Goal: Information Seeking & Learning: Learn about a topic

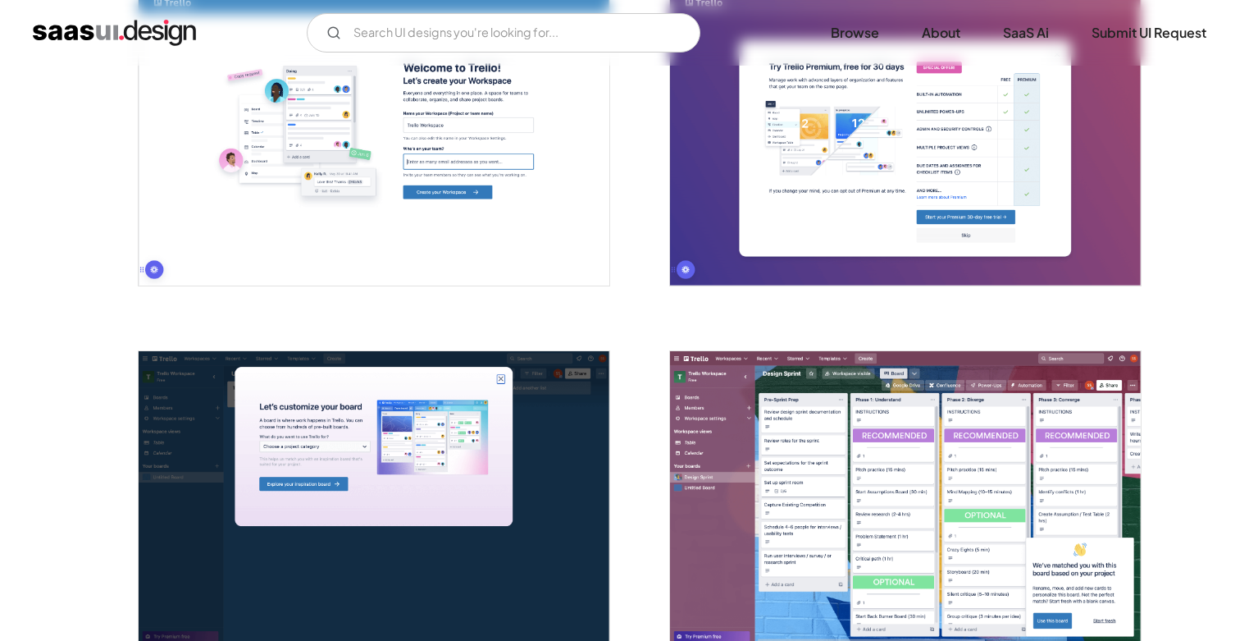
scroll to position [1033, 0]
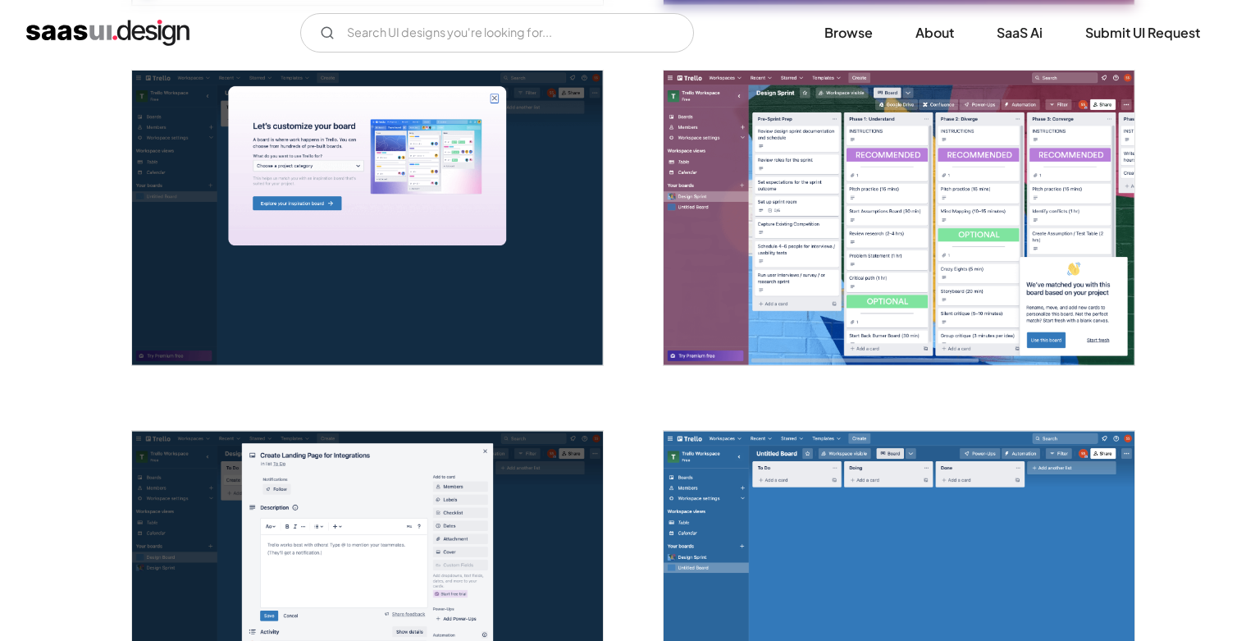
click at [890, 212] on img "open lightbox" at bounding box center [899, 218] width 471 height 294
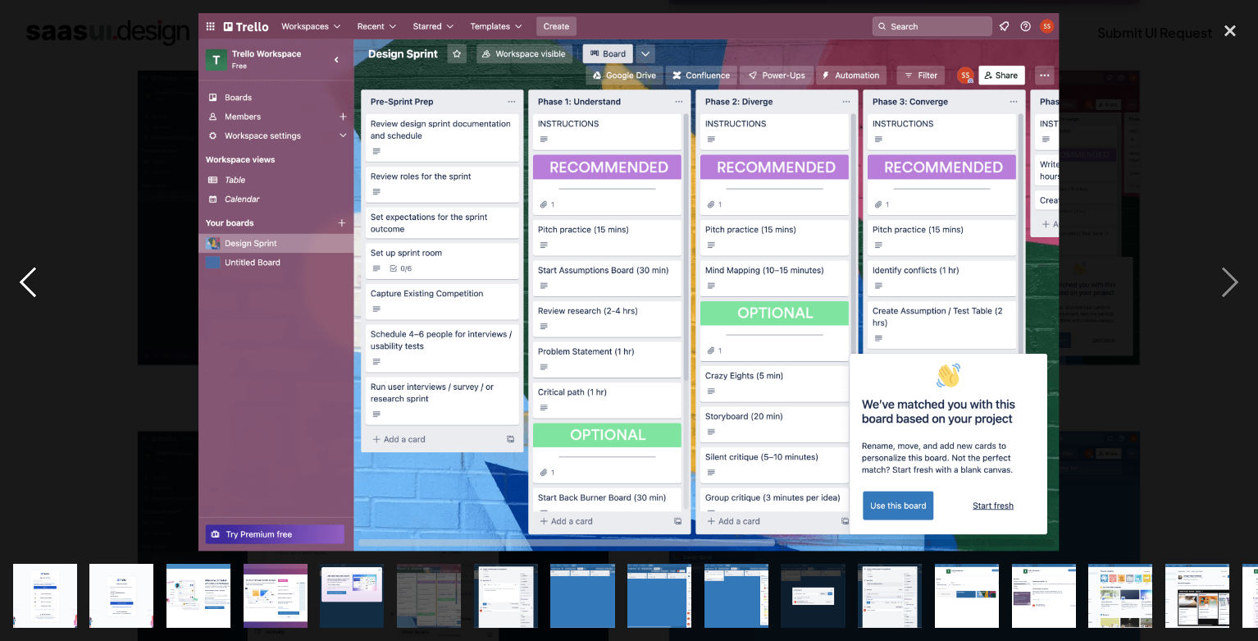
click at [32, 276] on div "previous image" at bounding box center [28, 282] width 56 height 538
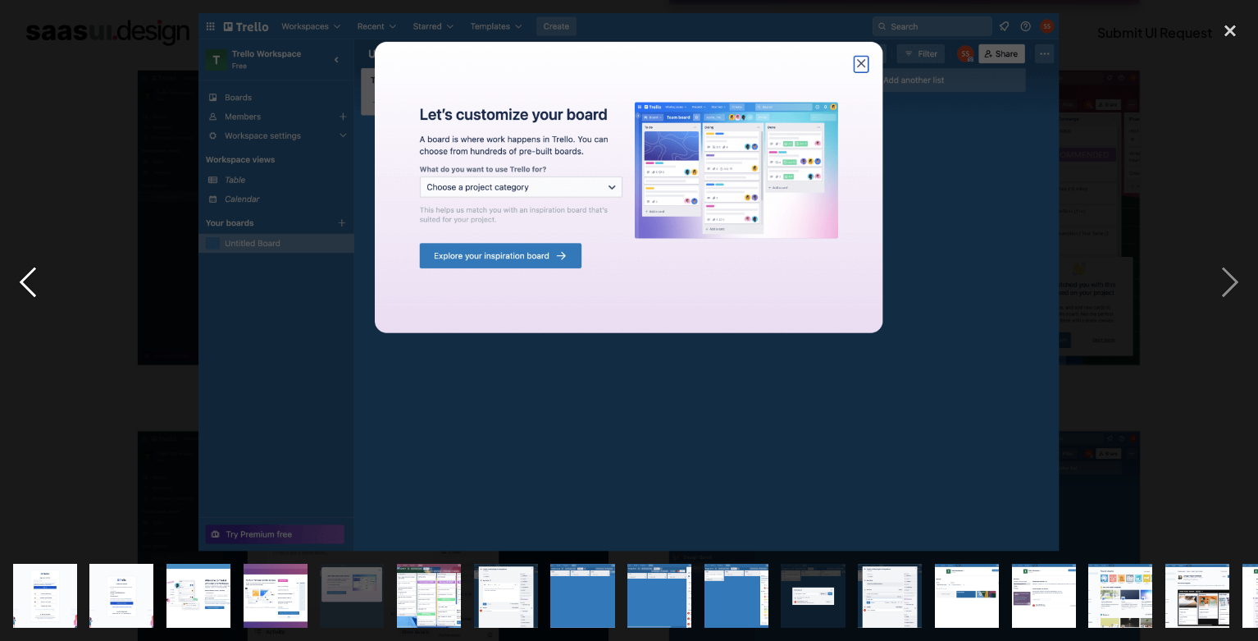
click at [32, 276] on div "previous image" at bounding box center [28, 282] width 56 height 538
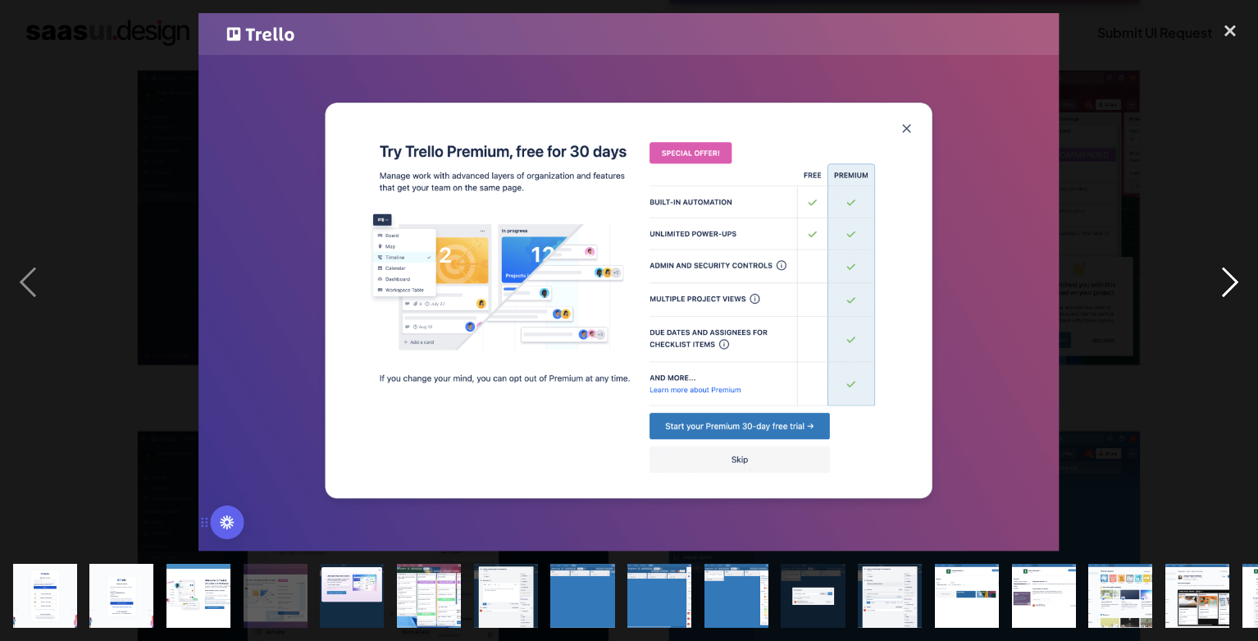
click at [1226, 268] on div "next image" at bounding box center [1230, 282] width 56 height 538
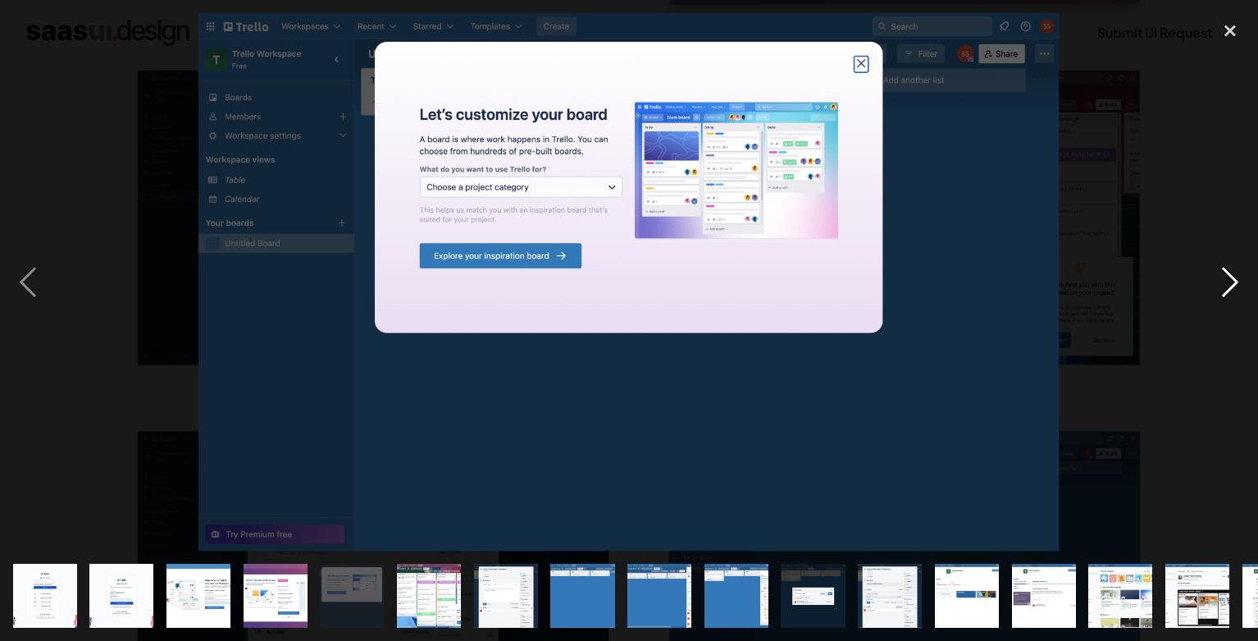
click at [1226, 268] on div "next image" at bounding box center [1230, 282] width 56 height 538
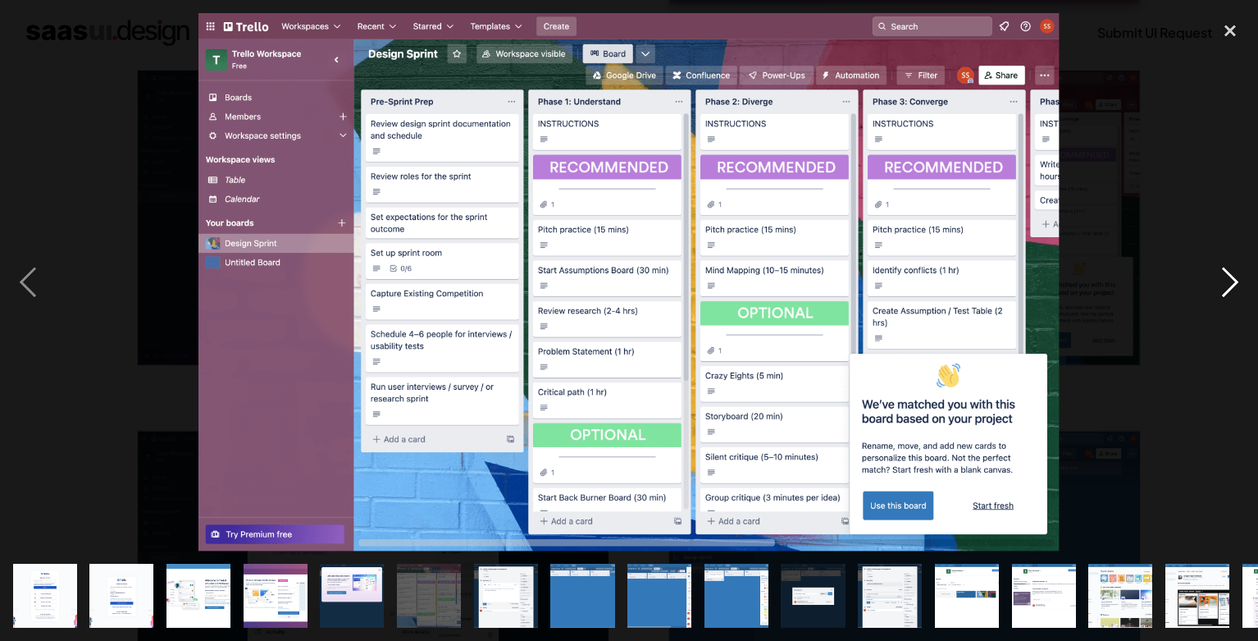
click at [1211, 277] on div "next image" at bounding box center [1230, 282] width 56 height 538
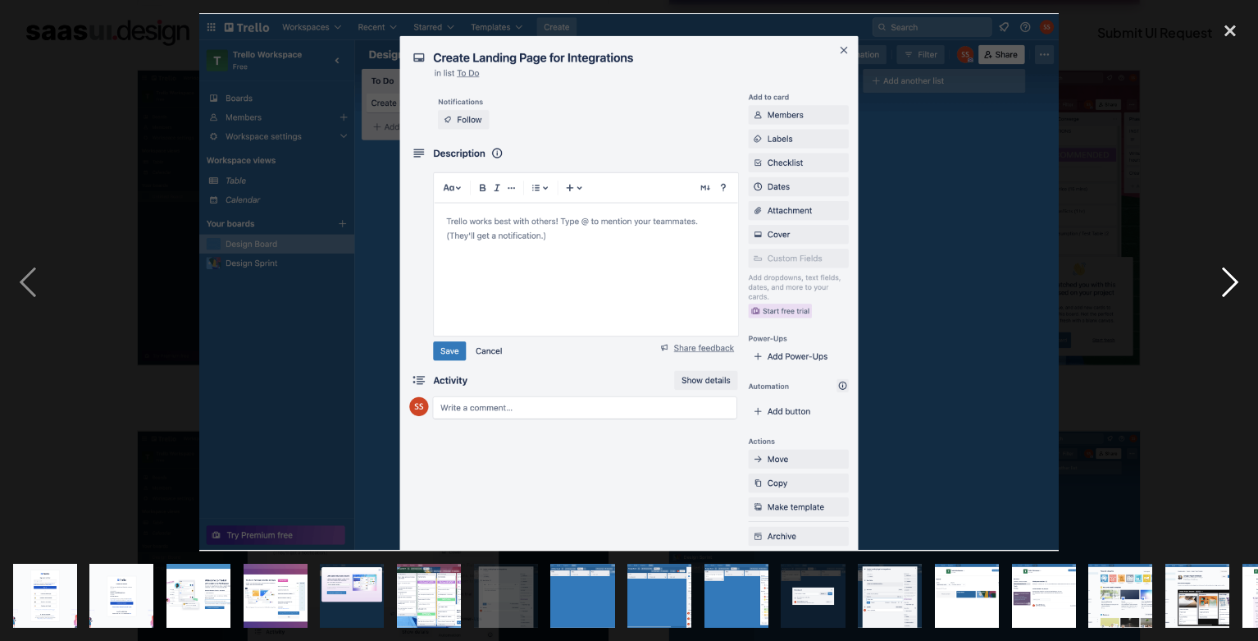
click at [1202, 289] on div "next image" at bounding box center [1230, 282] width 56 height 538
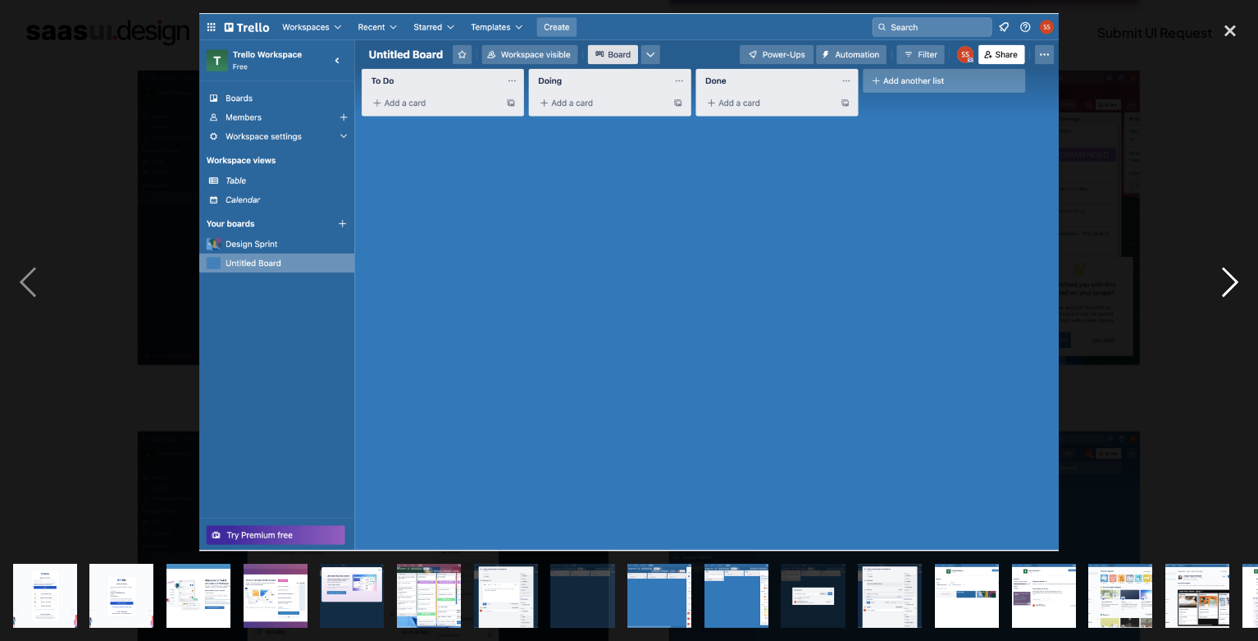
click at [1202, 289] on div "next image" at bounding box center [1230, 282] width 56 height 538
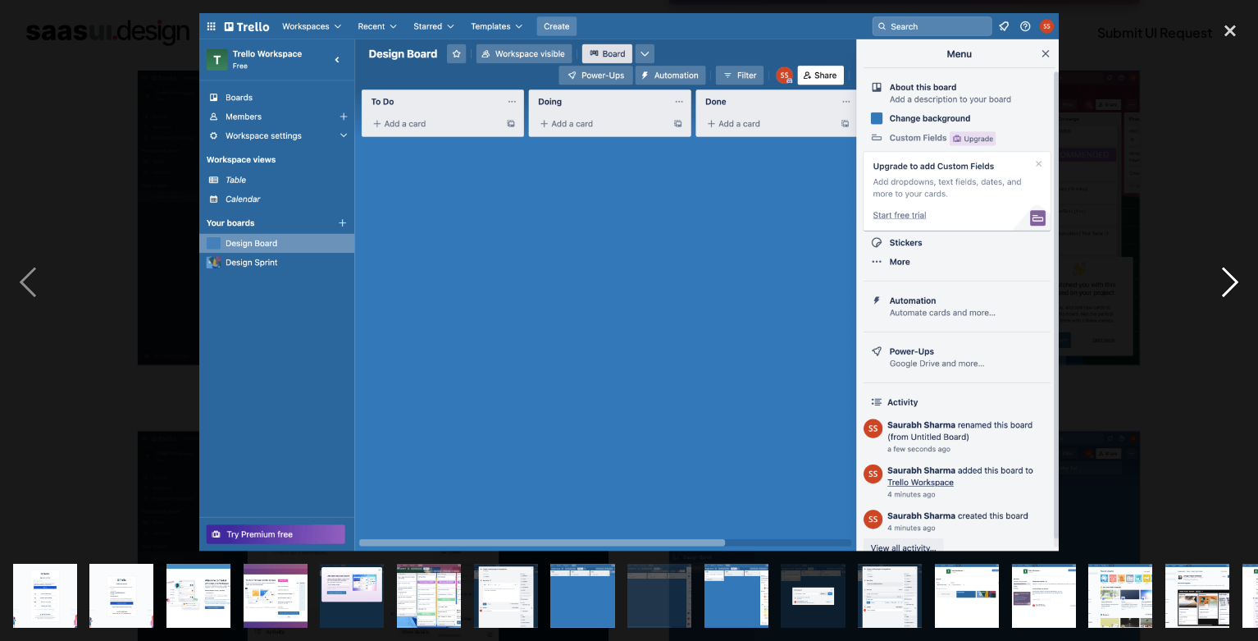
click at [1217, 300] on div "next image" at bounding box center [1230, 282] width 56 height 538
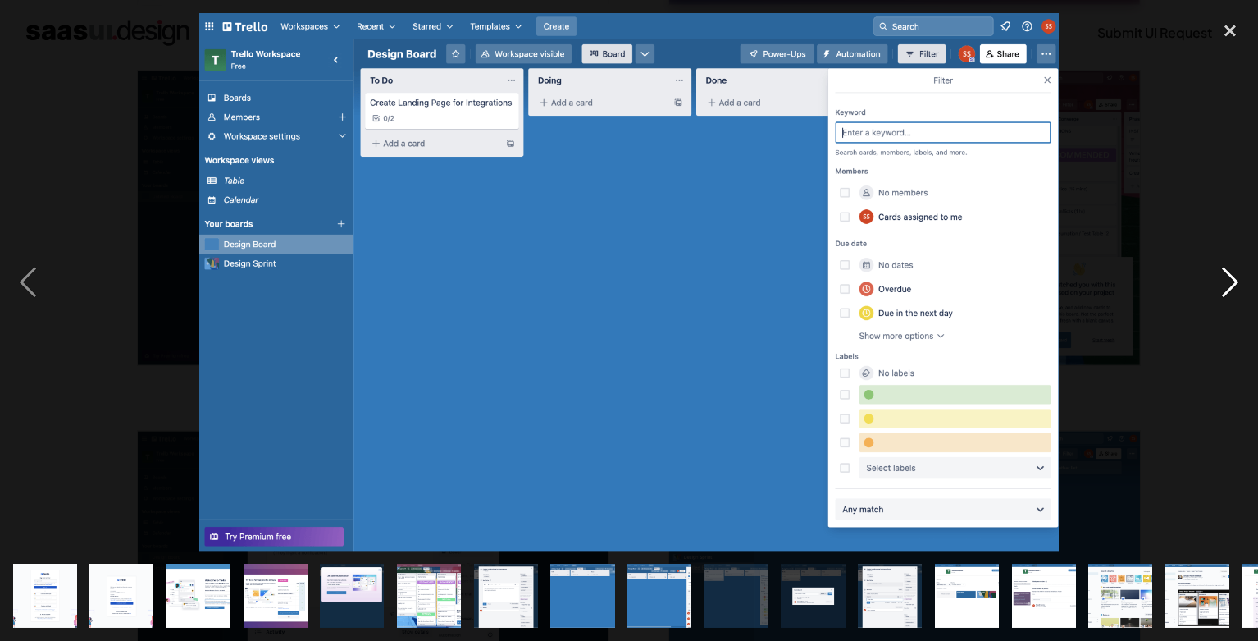
click at [1210, 298] on div "next image" at bounding box center [1230, 282] width 56 height 538
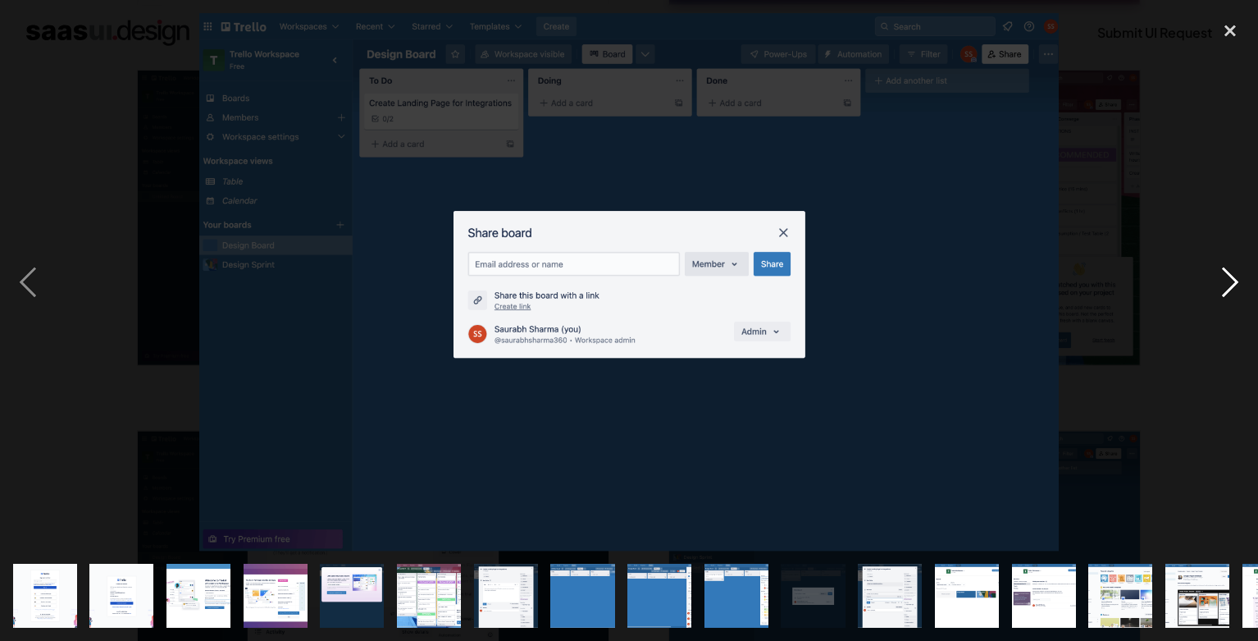
click at [1210, 298] on div "next image" at bounding box center [1230, 282] width 56 height 538
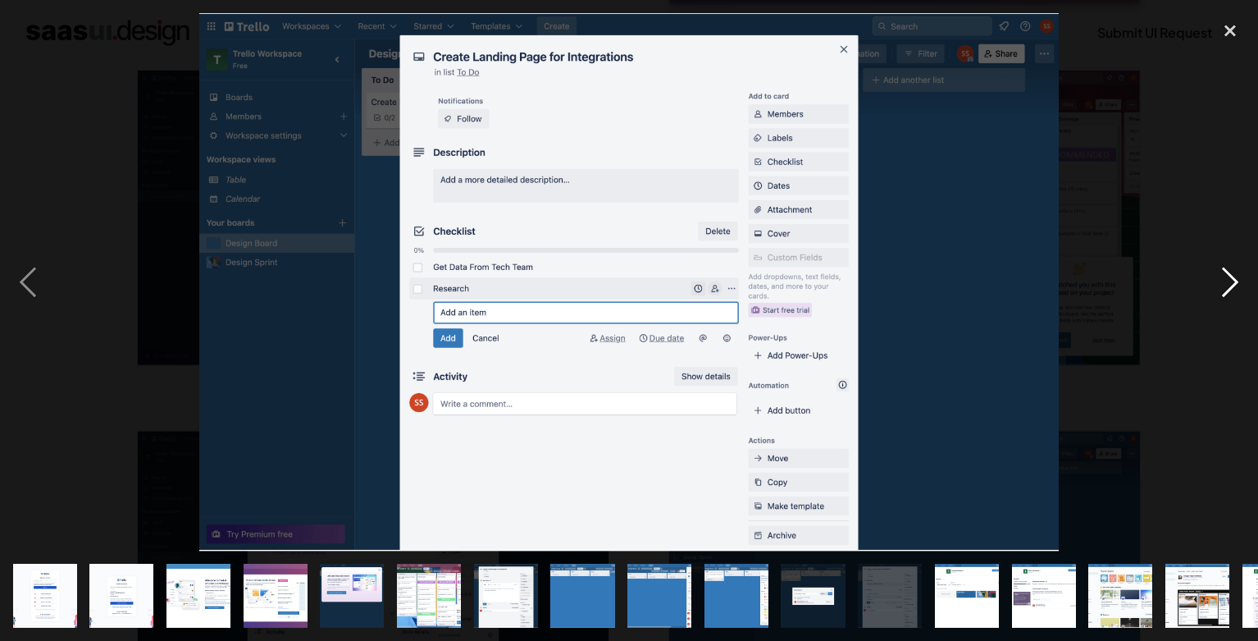
click at [1210, 298] on div "next image" at bounding box center [1230, 282] width 56 height 538
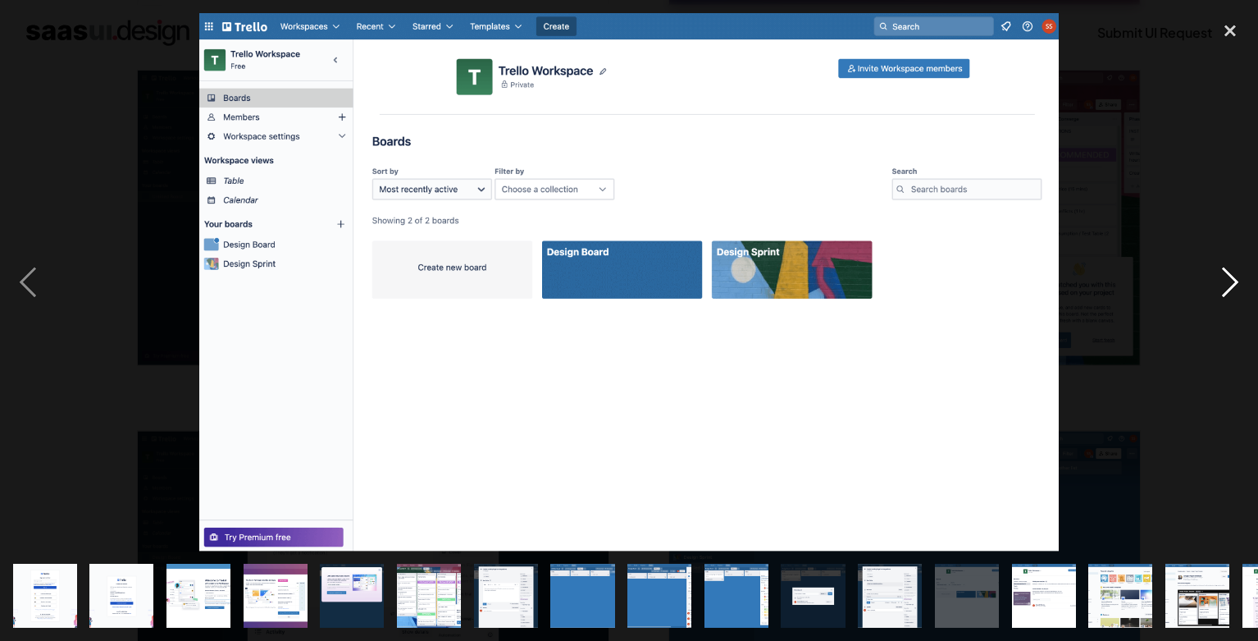
click at [1210, 298] on div "next image" at bounding box center [1230, 282] width 56 height 538
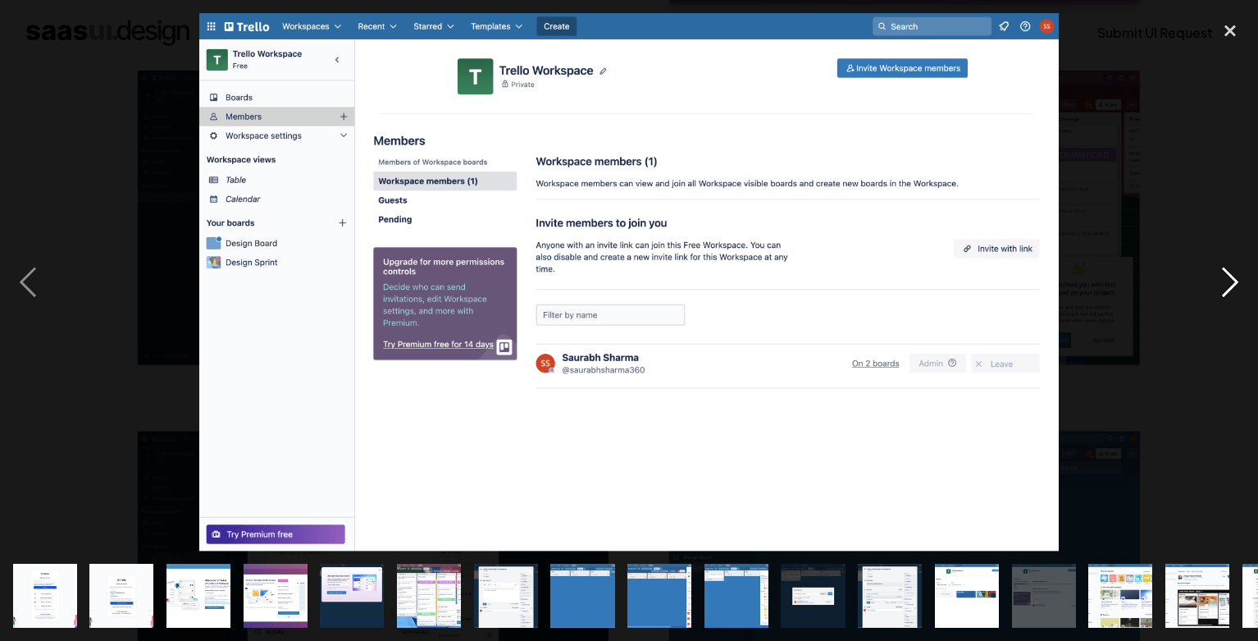
click at [1210, 298] on div "next image" at bounding box center [1230, 282] width 56 height 538
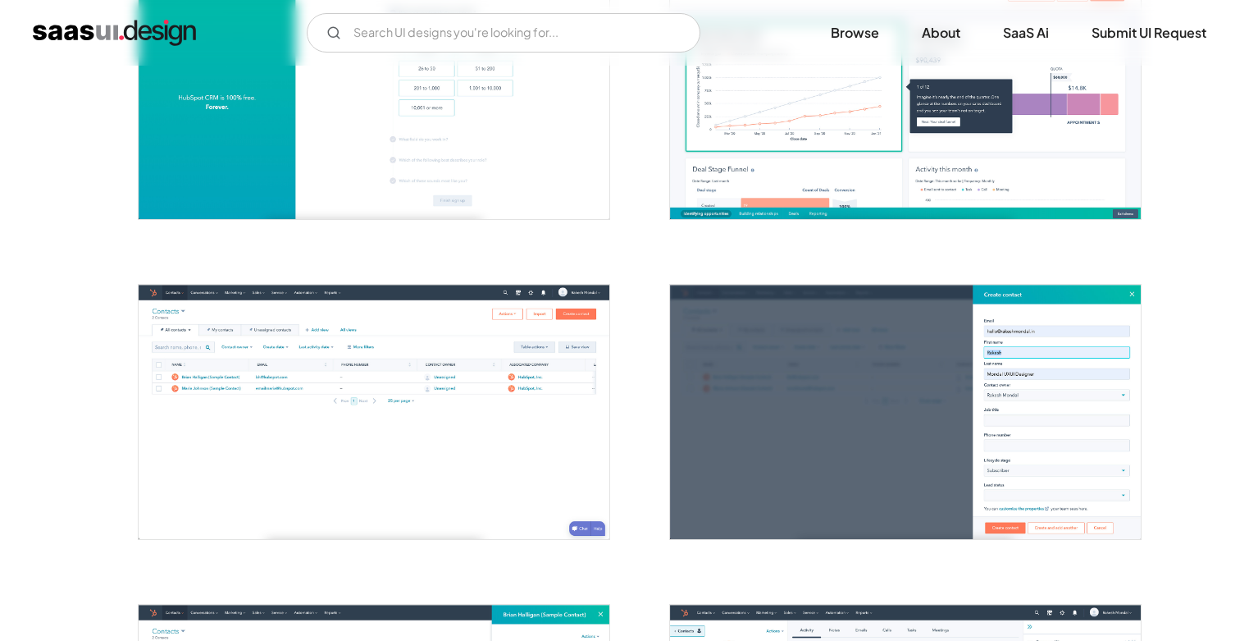
scroll to position [591, 0]
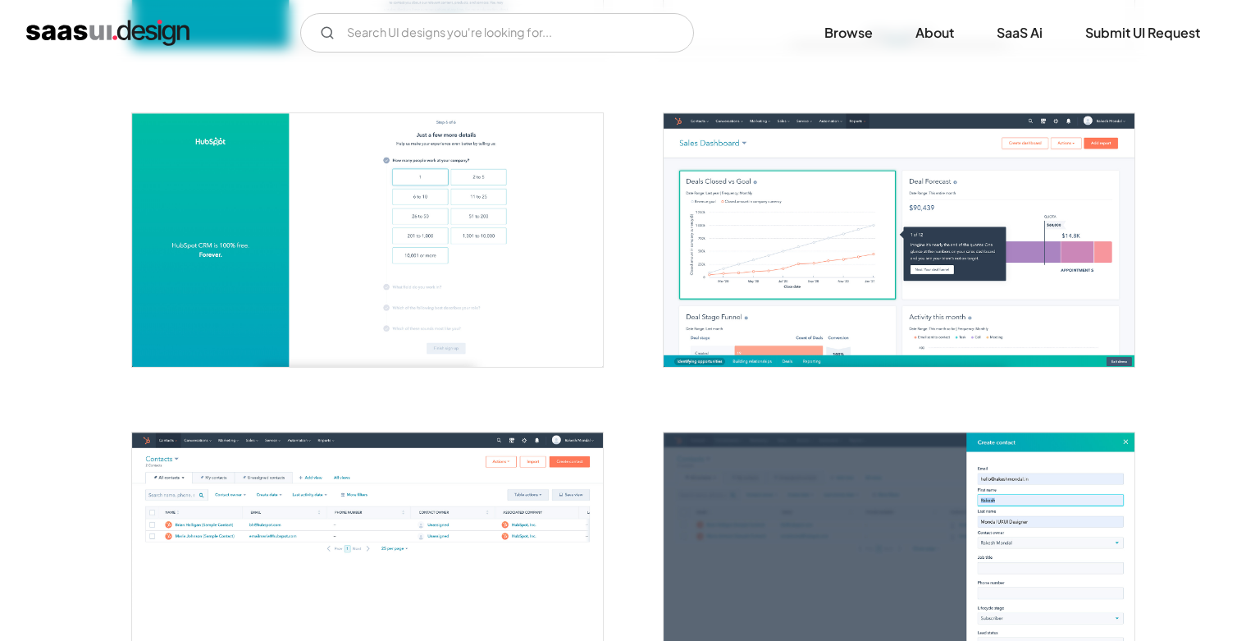
click at [818, 260] on img "open lightbox" at bounding box center [899, 239] width 471 height 253
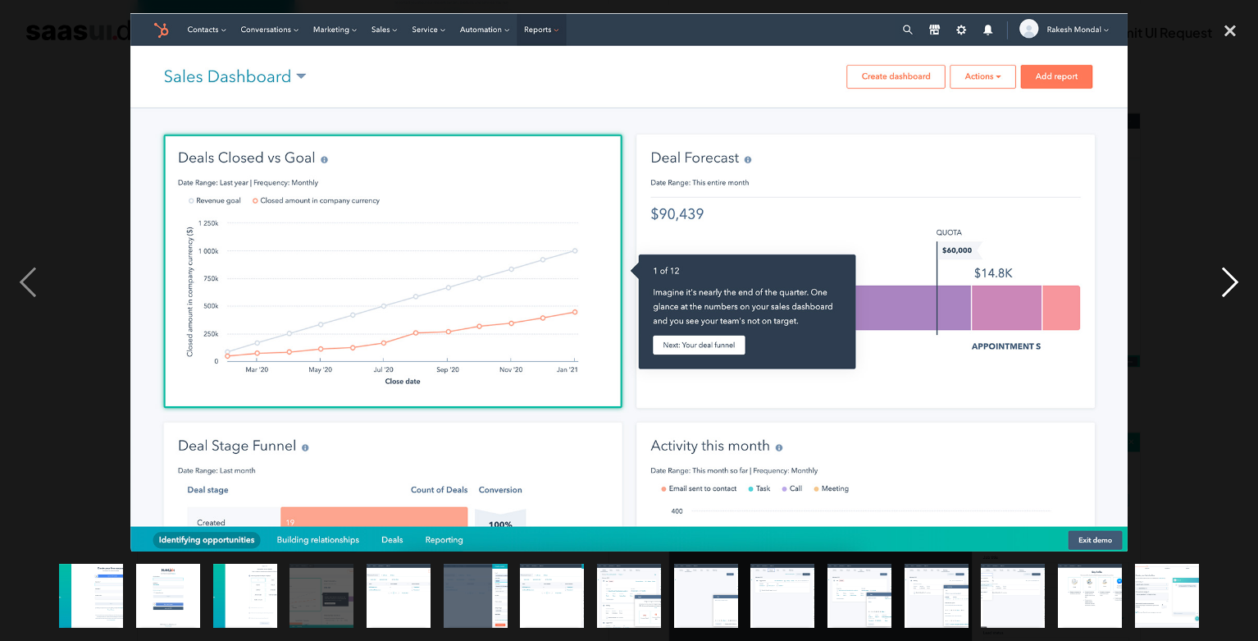
click at [1229, 291] on div "next image" at bounding box center [1230, 282] width 56 height 538
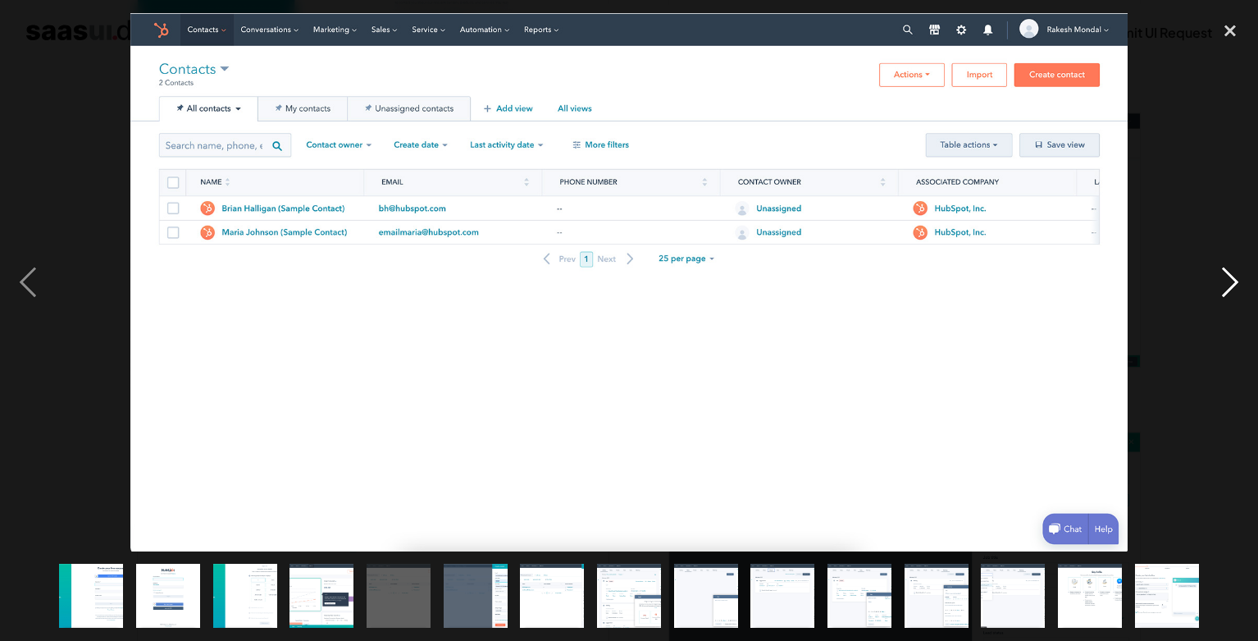
click at [1228, 291] on div "next image" at bounding box center [1230, 282] width 56 height 538
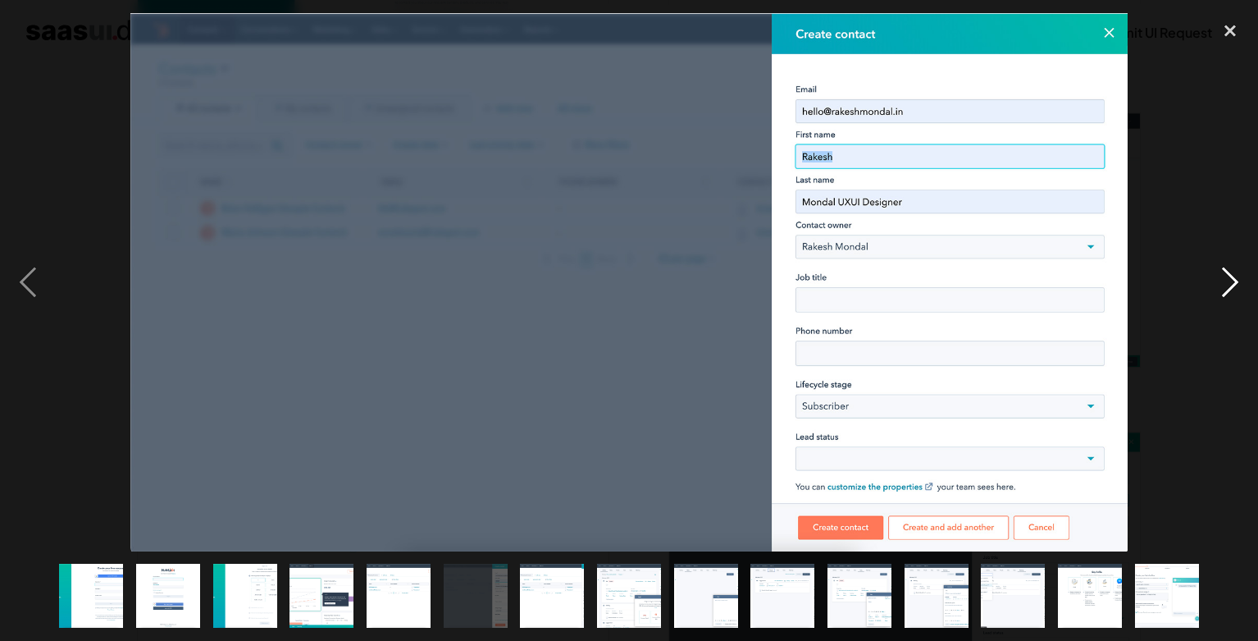
click at [1224, 283] on div "next image" at bounding box center [1230, 282] width 56 height 538
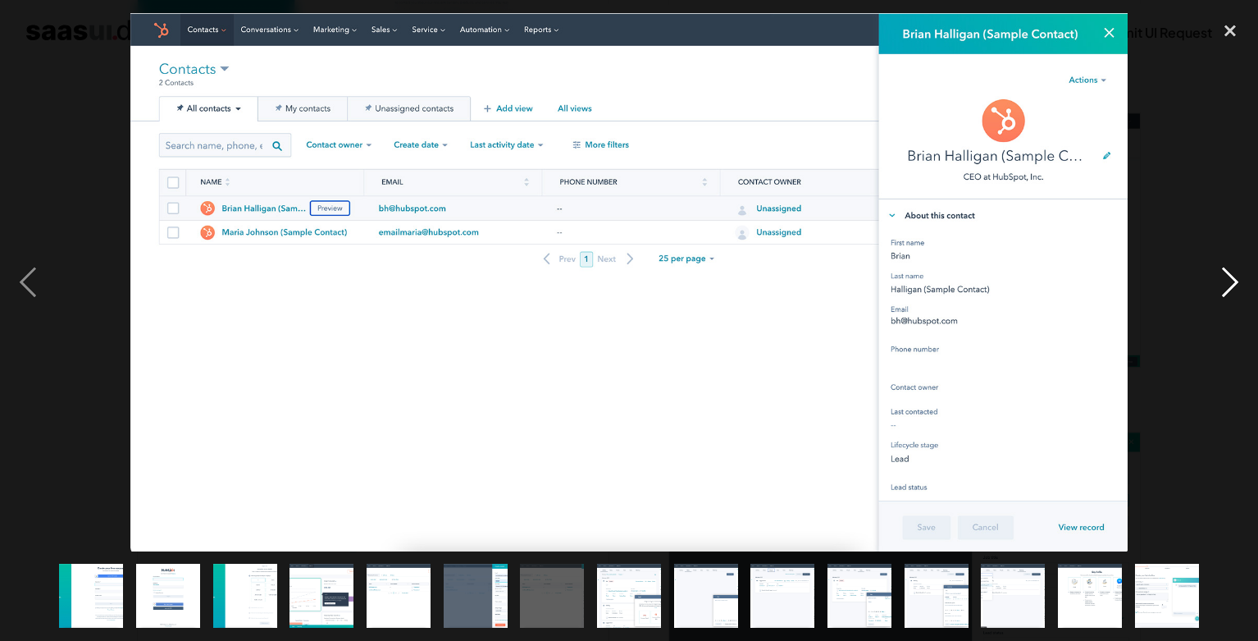
click at [1223, 305] on div "next image" at bounding box center [1230, 282] width 56 height 538
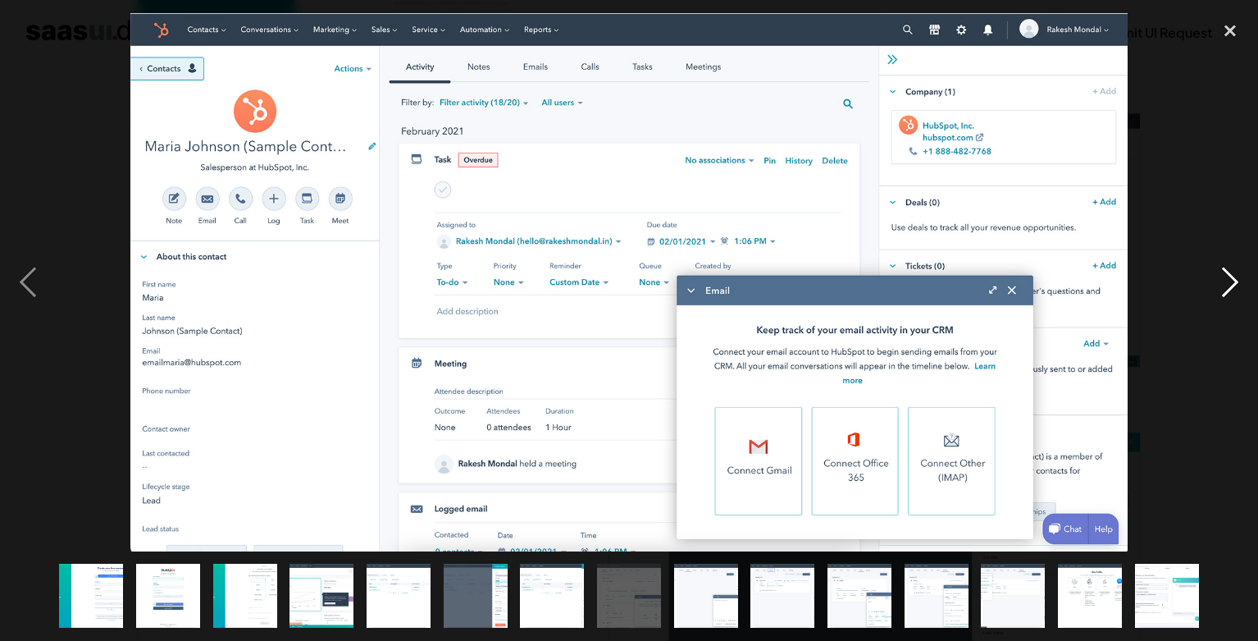
click at [1209, 289] on div "next image" at bounding box center [1230, 282] width 56 height 538
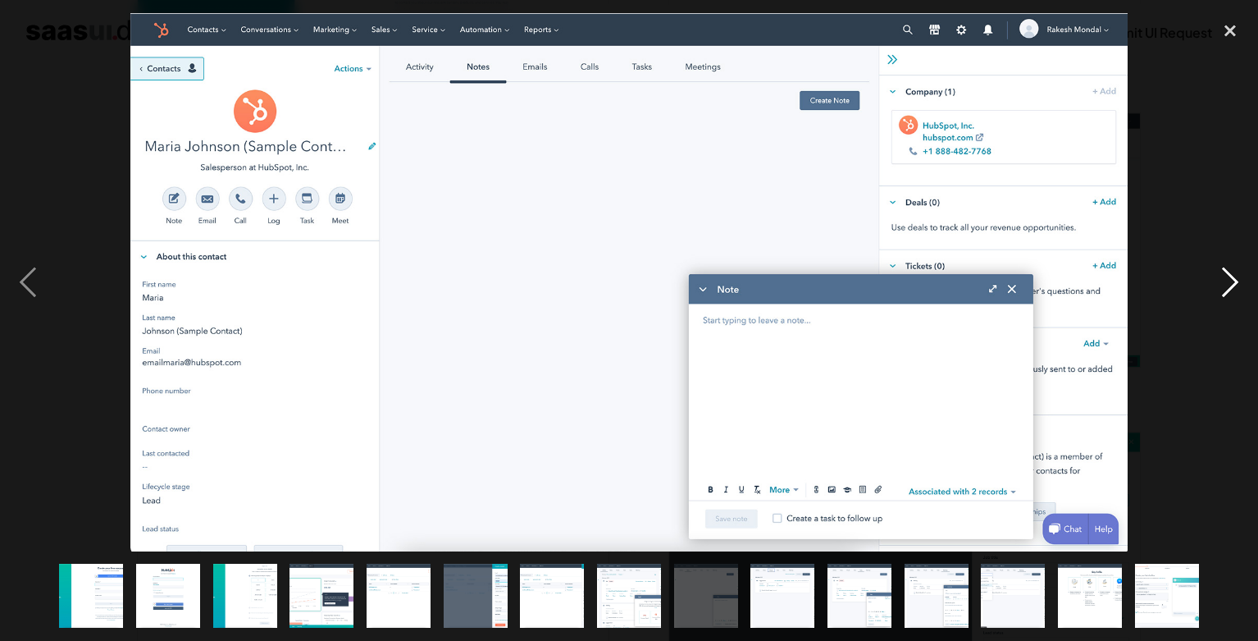
click at [1229, 289] on div "next image" at bounding box center [1230, 282] width 56 height 538
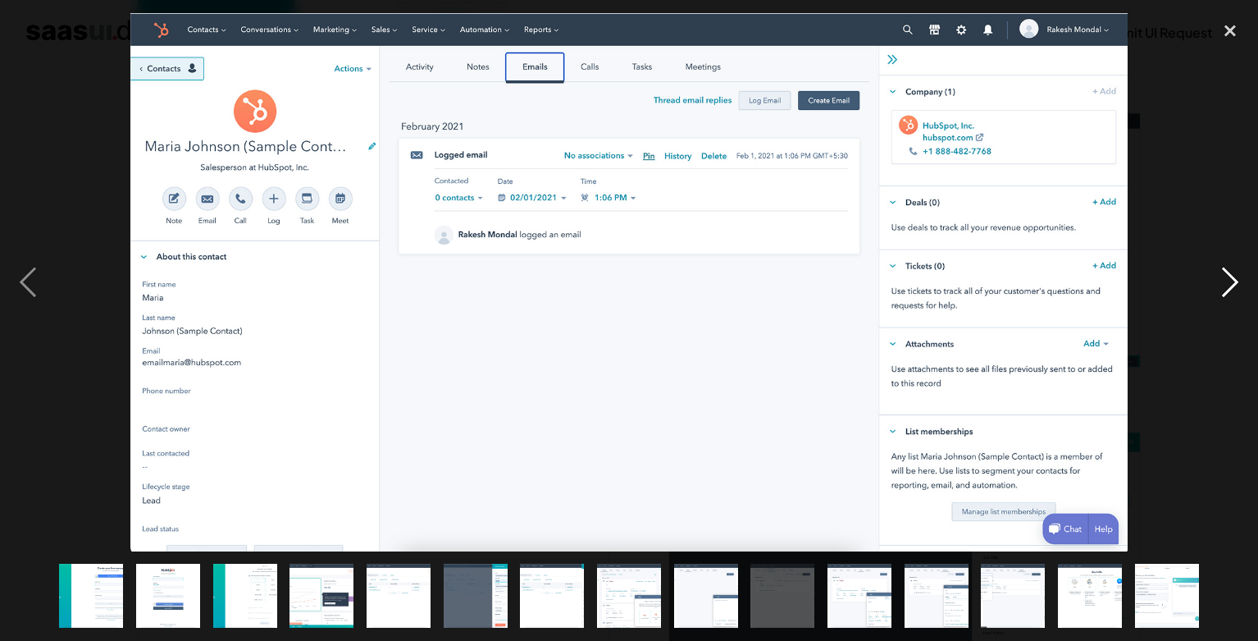
click at [1232, 288] on div "next image" at bounding box center [1230, 282] width 56 height 538
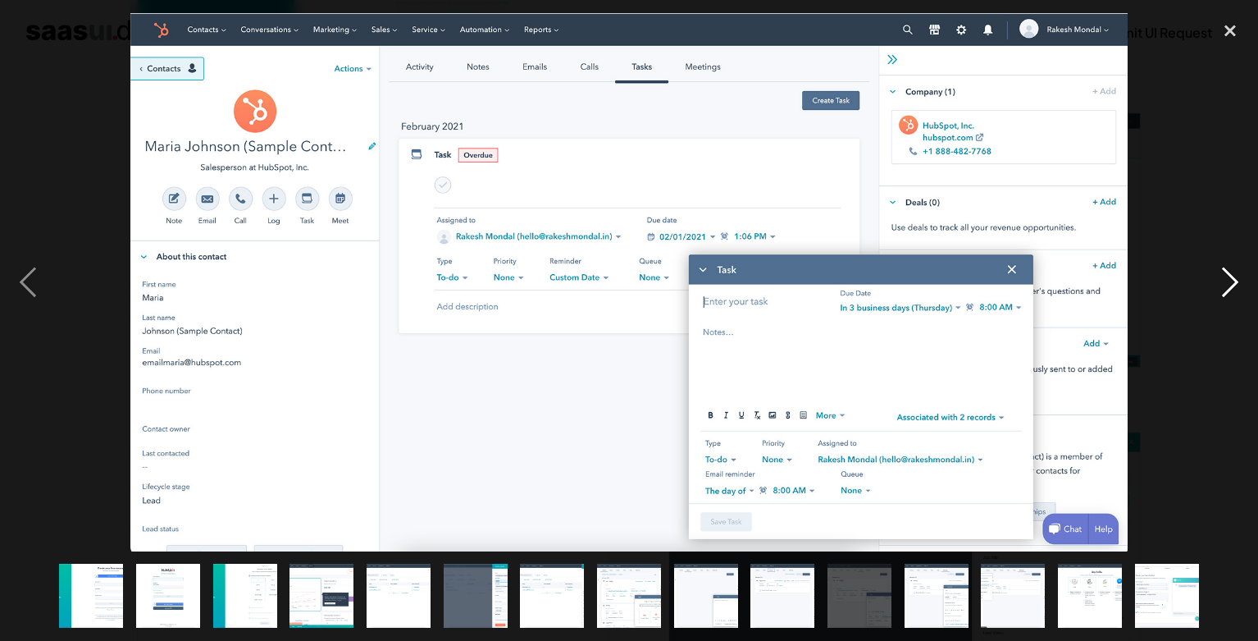
click at [1234, 287] on div "next image" at bounding box center [1230, 282] width 56 height 538
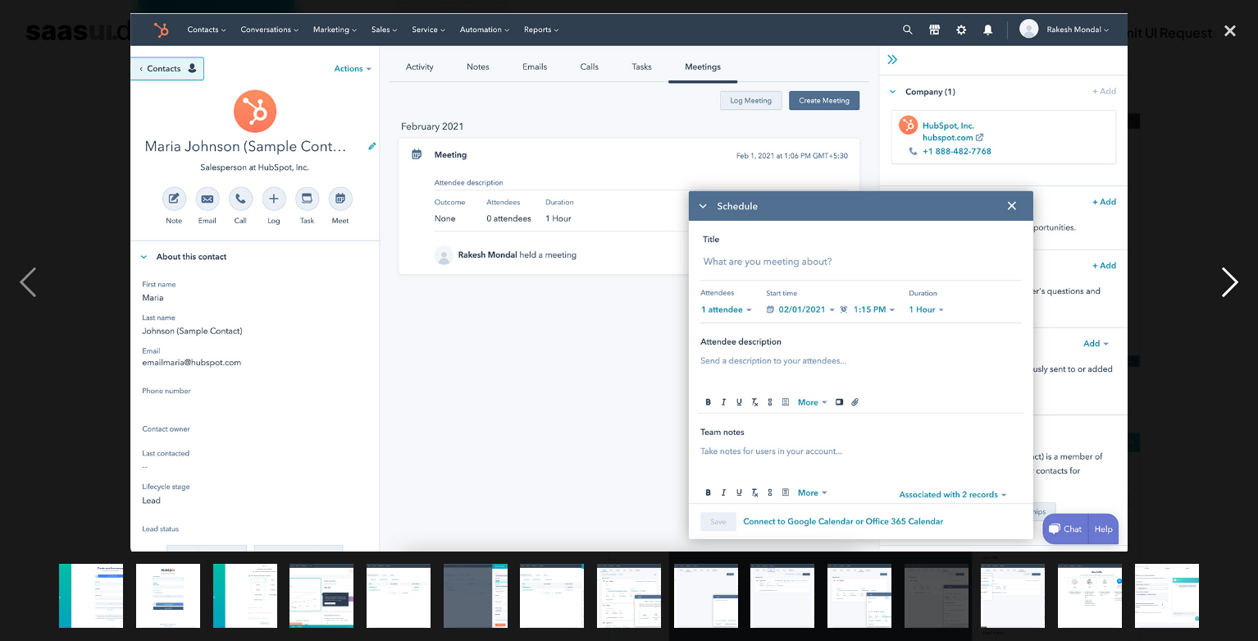
click at [1234, 285] on div "next image" at bounding box center [1230, 282] width 56 height 538
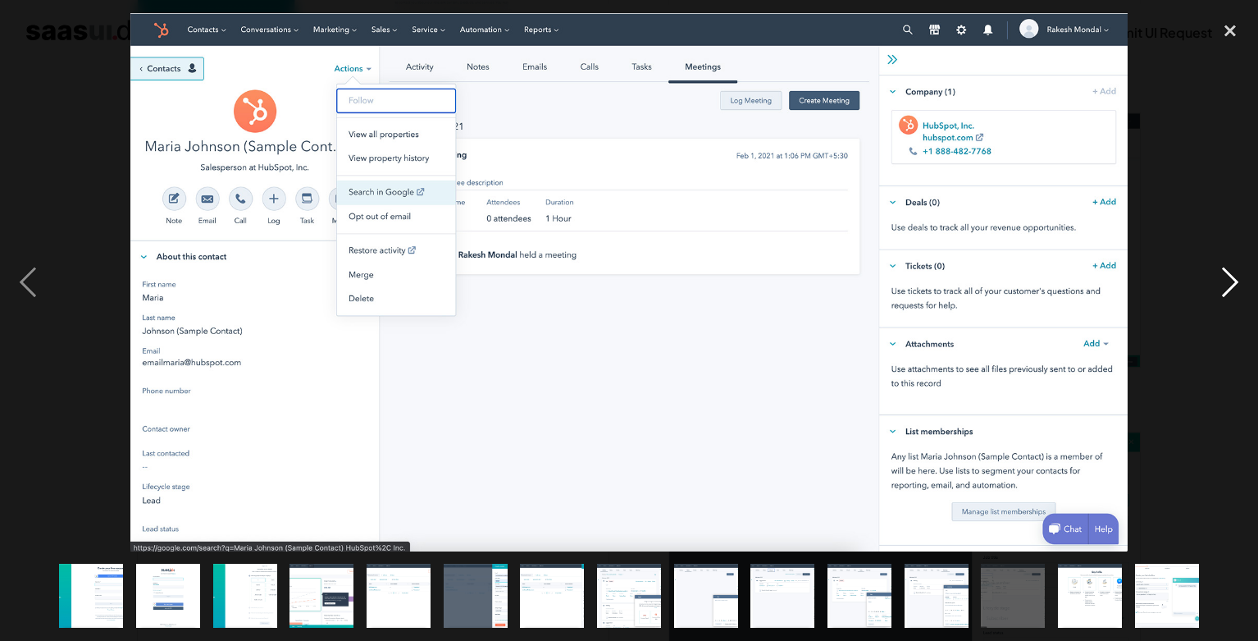
click at [1234, 285] on div "next image" at bounding box center [1230, 282] width 56 height 538
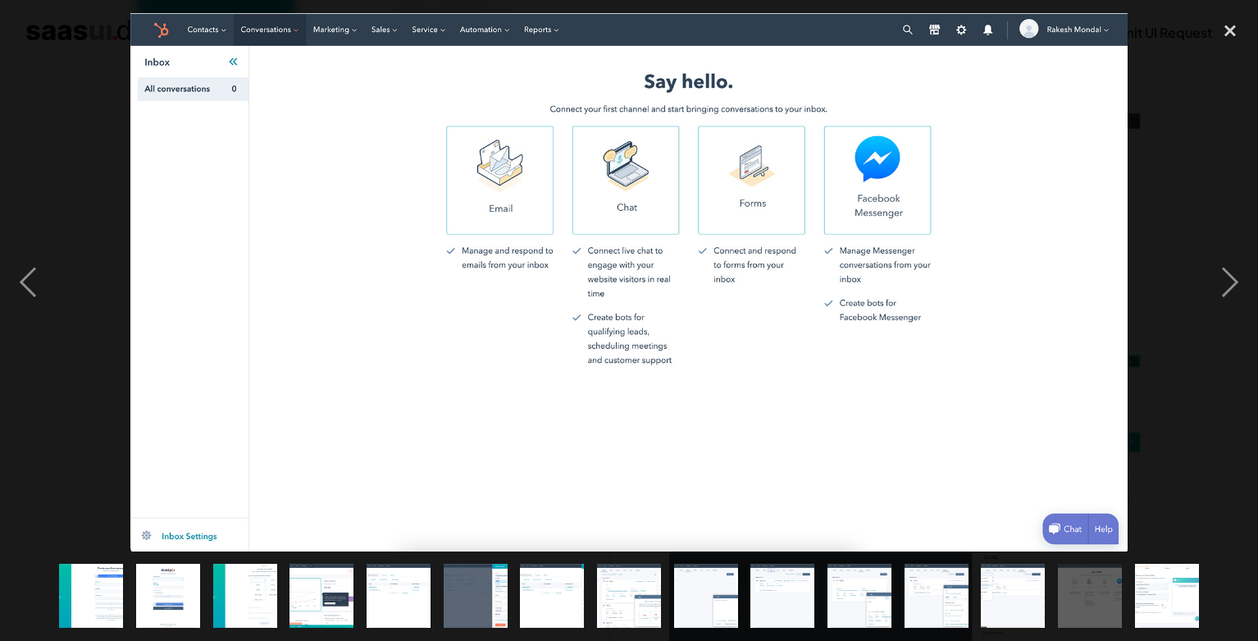
click at [106, 586] on img "show item 1 of 15" at bounding box center [91, 595] width 119 height 64
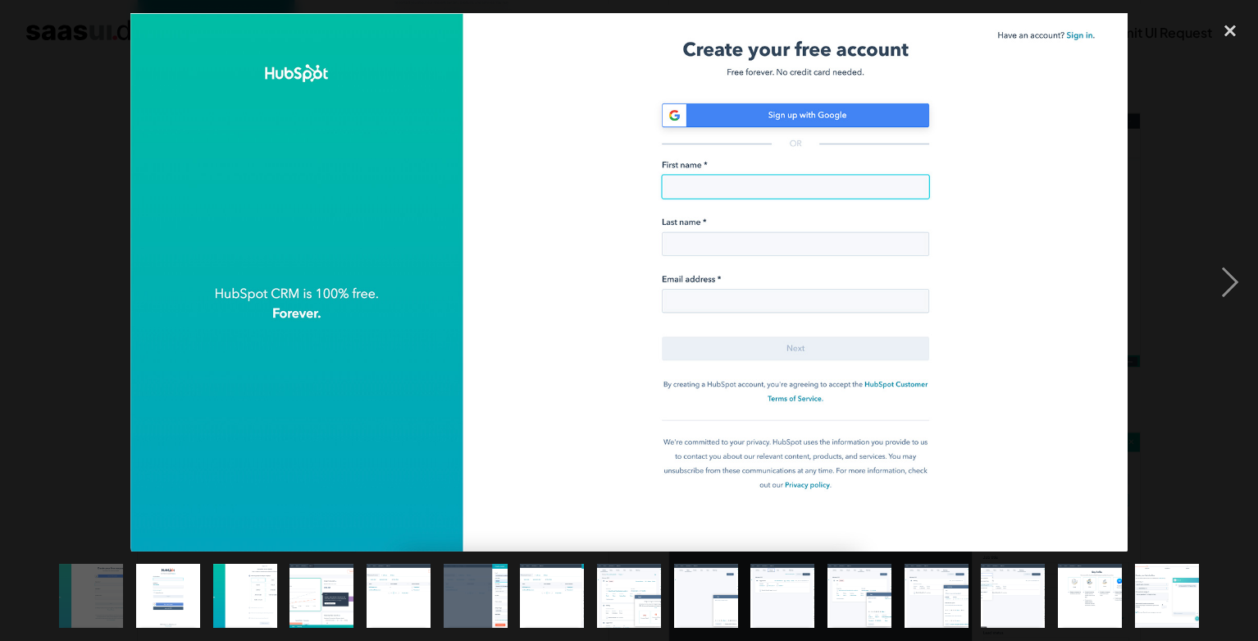
click at [383, 594] on img "show item 5 of 15" at bounding box center [399, 595] width 119 height 64
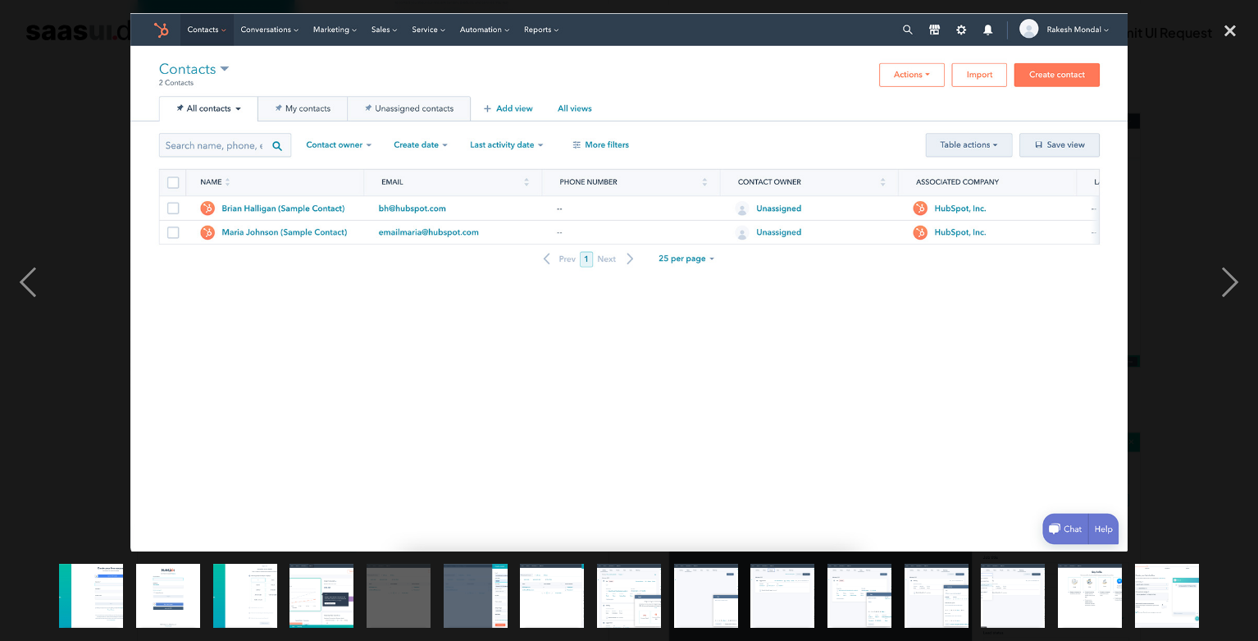
click at [335, 590] on img "show item 4 of 15" at bounding box center [321, 595] width 119 height 64
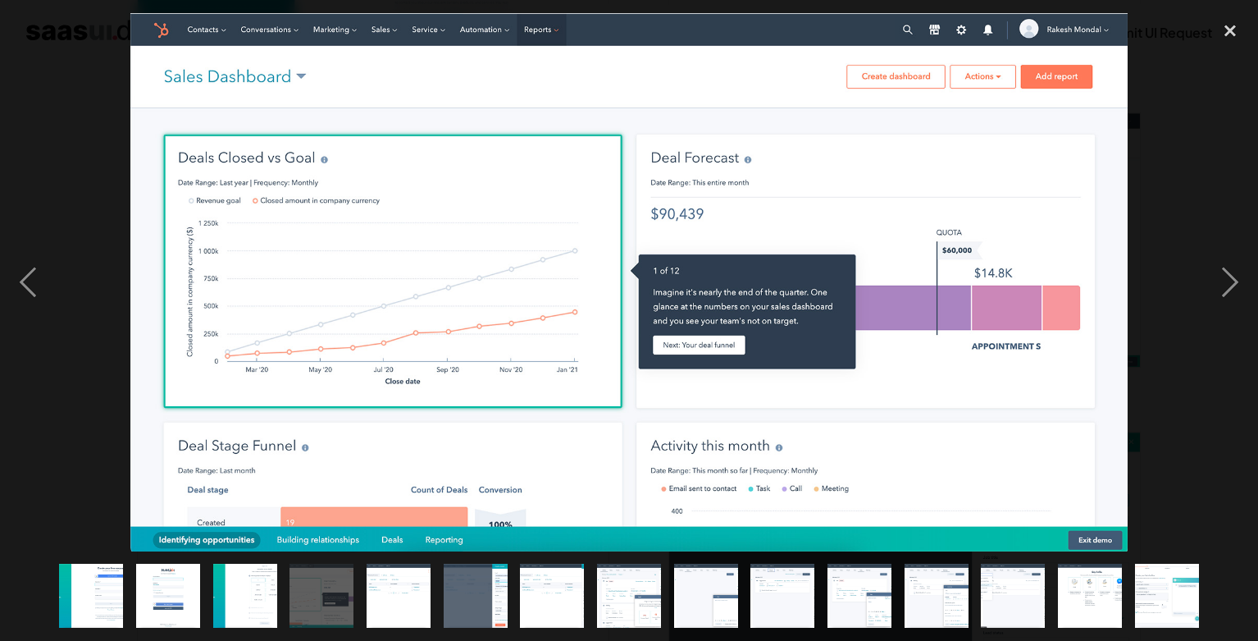
click at [251, 588] on img "show item 3 of 15" at bounding box center [244, 595] width 119 height 64
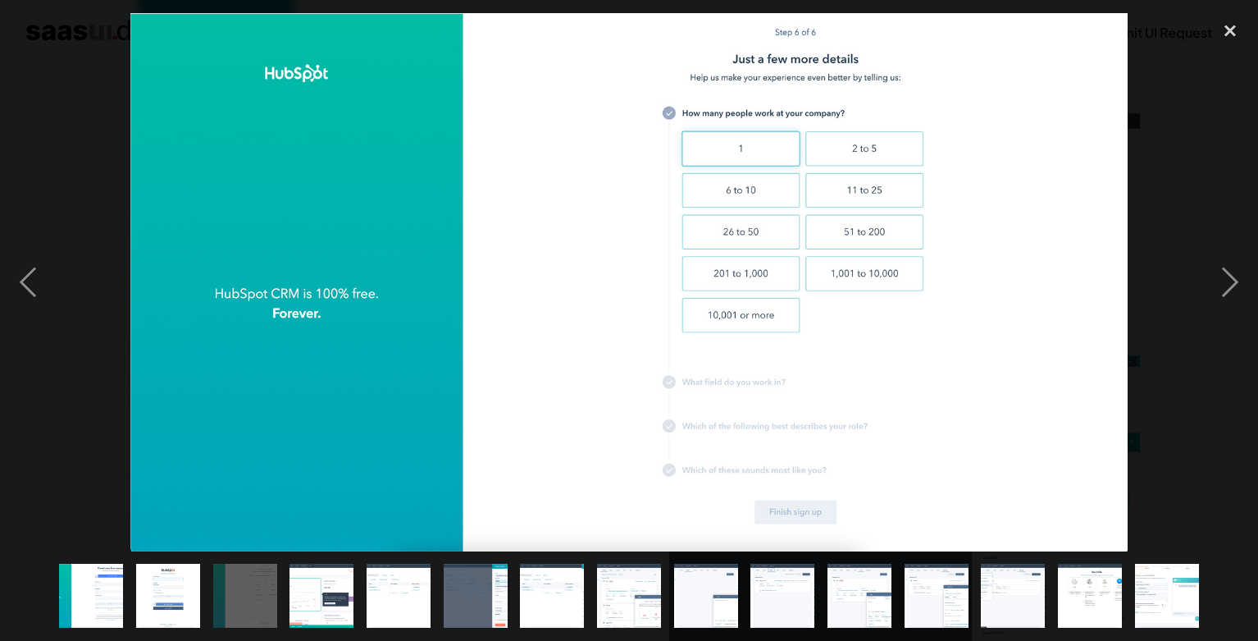
click at [617, 599] on img "show item 8 of 15" at bounding box center [629, 595] width 119 height 64
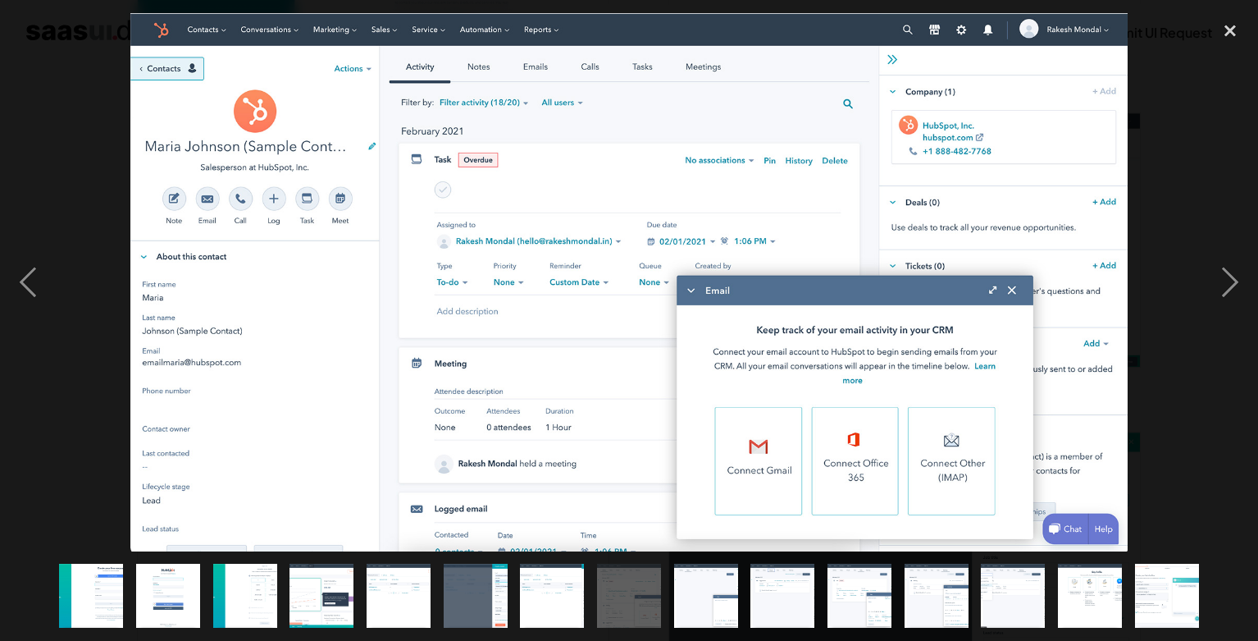
click at [541, 603] on img "show item 7 of 15" at bounding box center [552, 595] width 119 height 64
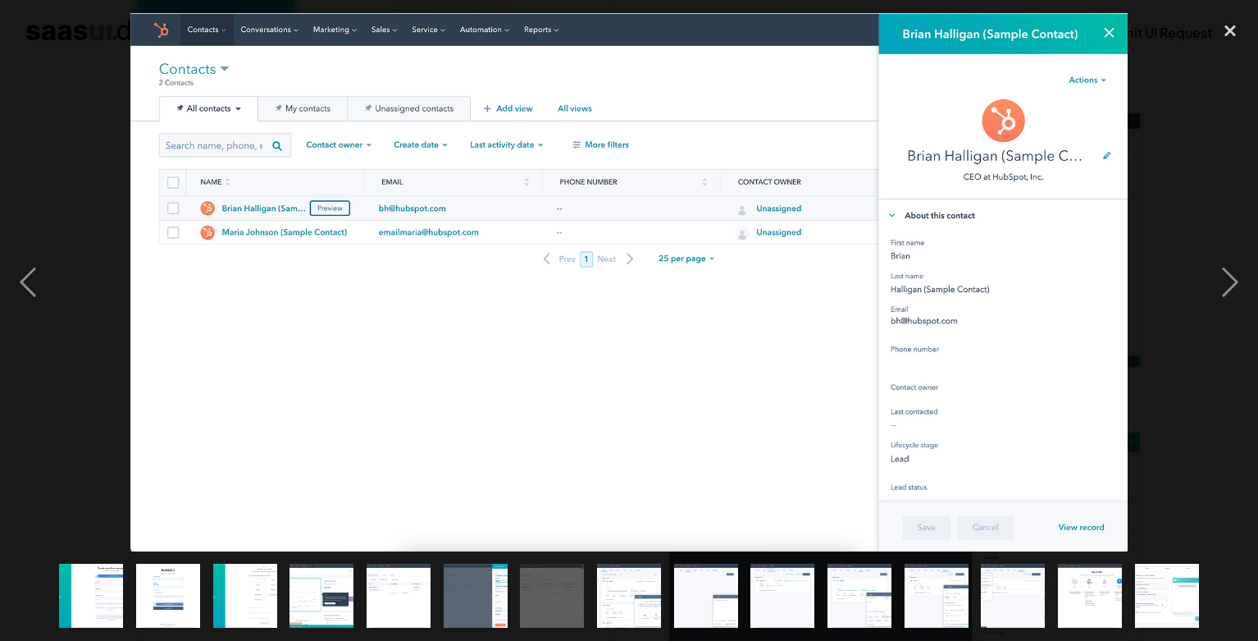
click at [826, 616] on div "show item 11 of 15" at bounding box center [859, 595] width 77 height 89
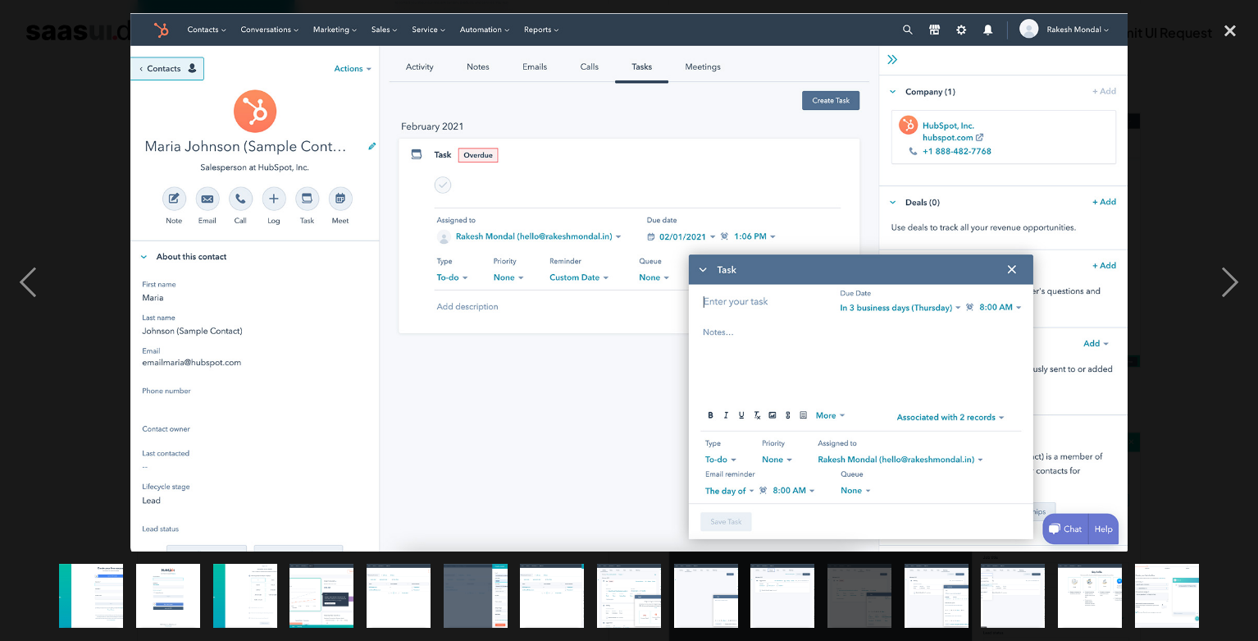
click at [833, 613] on img "show item 11 of 15" at bounding box center [860, 595] width 119 height 64
click at [930, 603] on img "show item 12 of 15" at bounding box center [936, 595] width 119 height 64
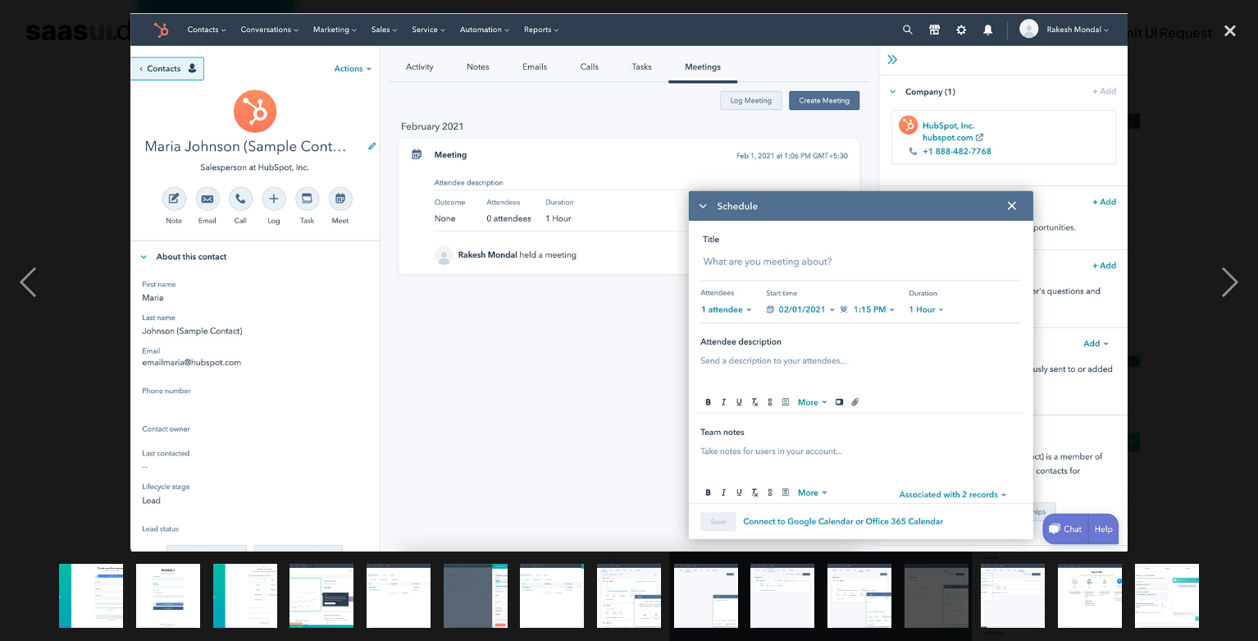
click at [1038, 606] on img "show item 13 of 15" at bounding box center [1013, 595] width 119 height 64
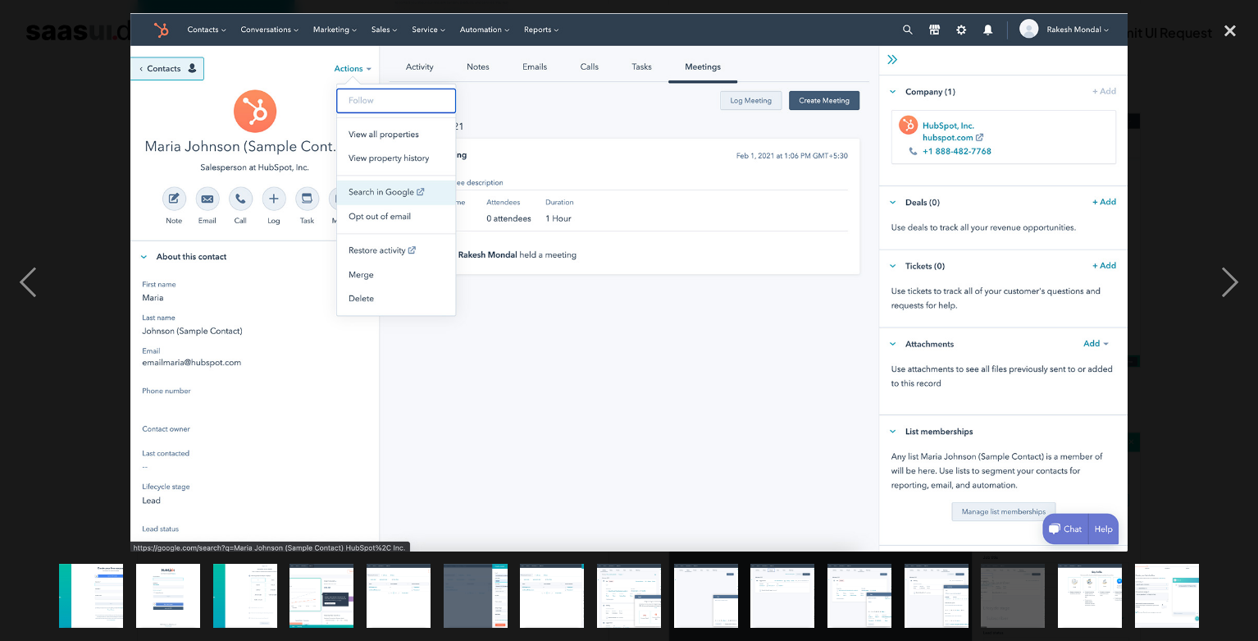
click at [1068, 596] on img "show item 14 of 15" at bounding box center [1090, 595] width 119 height 64
